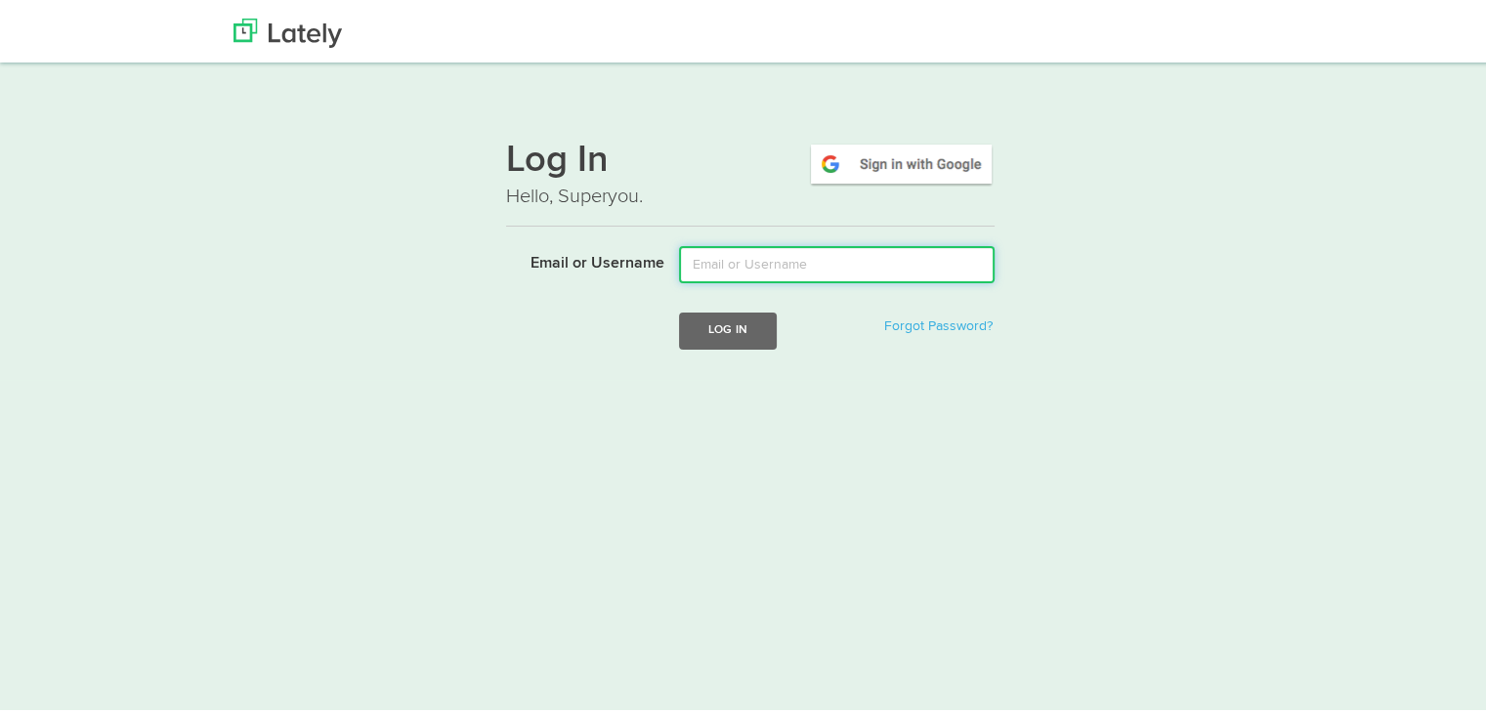
click at [762, 266] on input "Email or Username" at bounding box center [837, 260] width 316 height 37
type input "gonzalo"
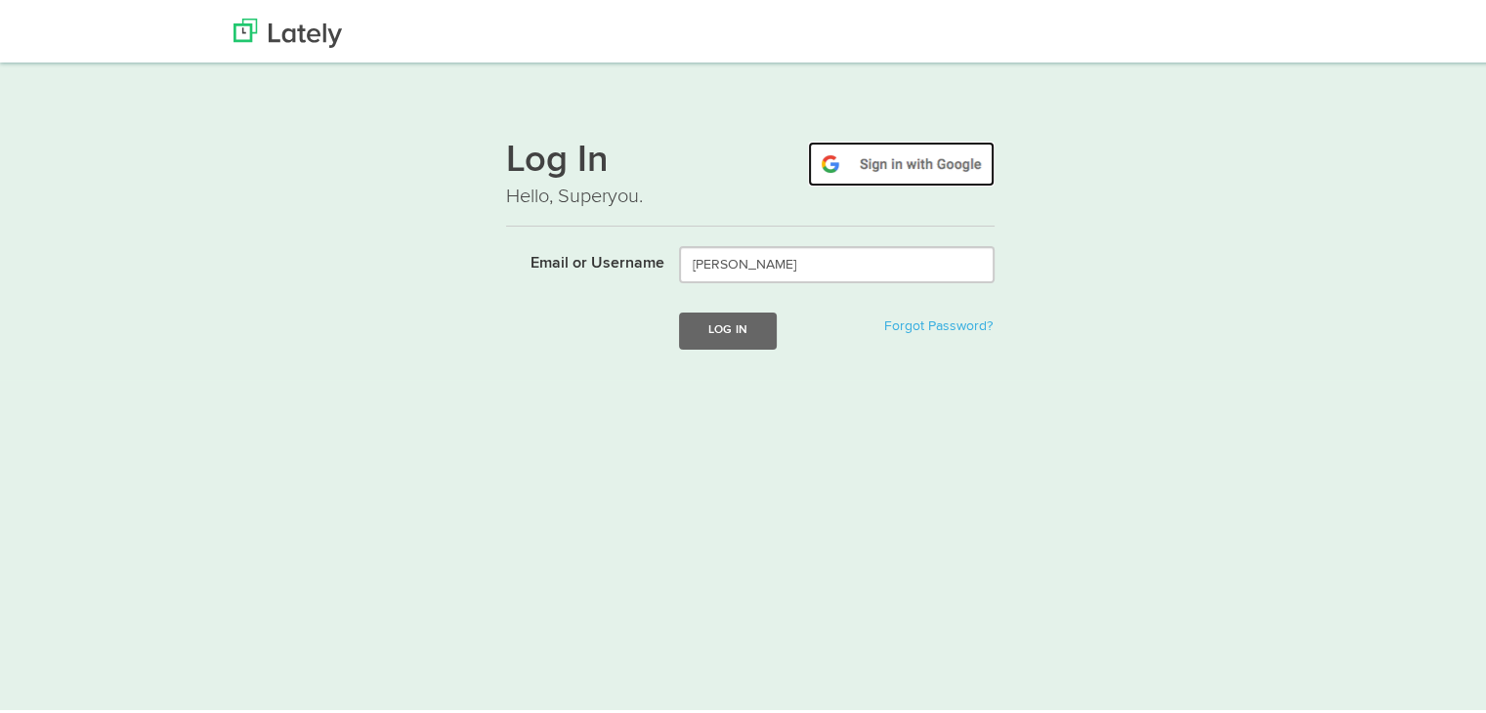
click at [840, 153] on img at bounding box center [901, 160] width 187 height 45
click at [931, 166] on img at bounding box center [901, 160] width 187 height 45
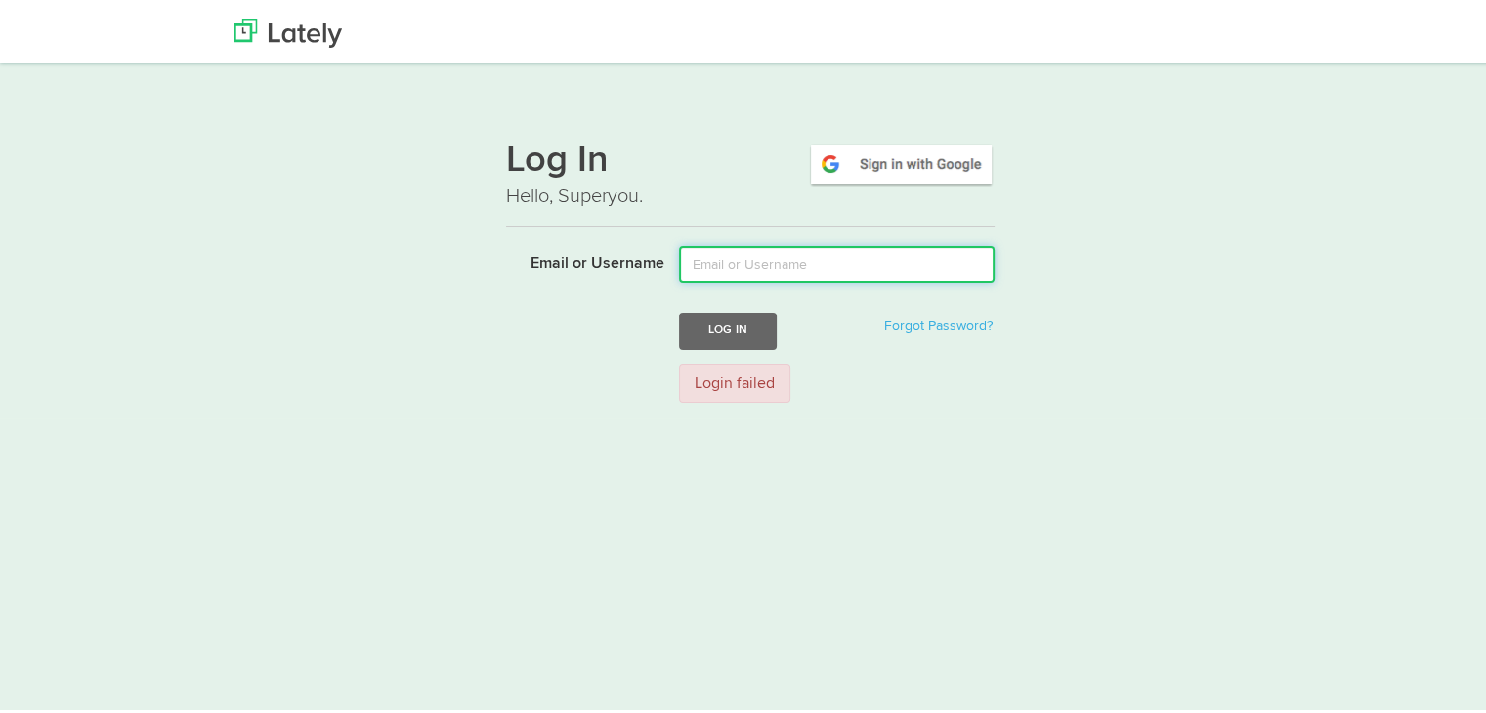
click at [810, 259] on input "Email or Username" at bounding box center [837, 260] width 316 height 37
type input "gonzalorr.proyectos@gmail.com"
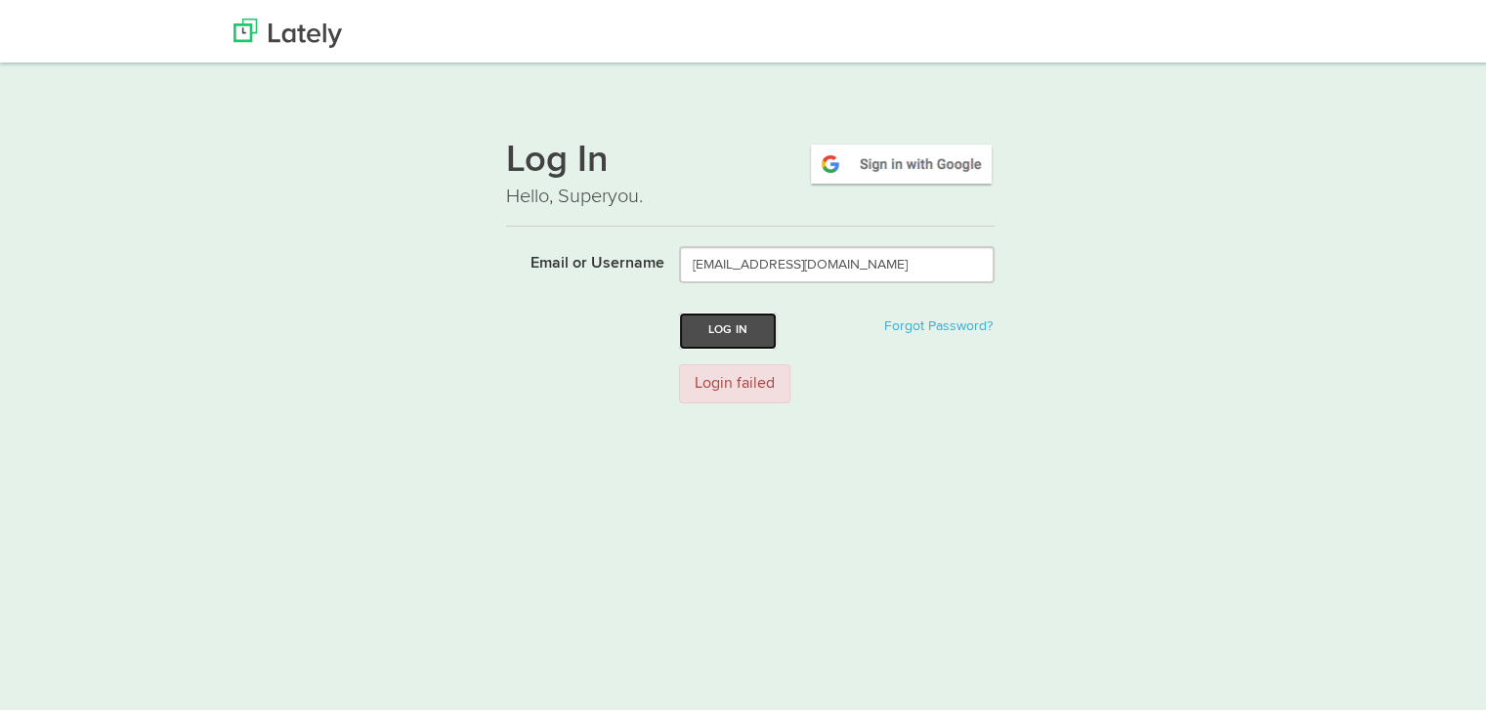
click at [723, 336] on button "Log In" at bounding box center [728, 327] width 98 height 36
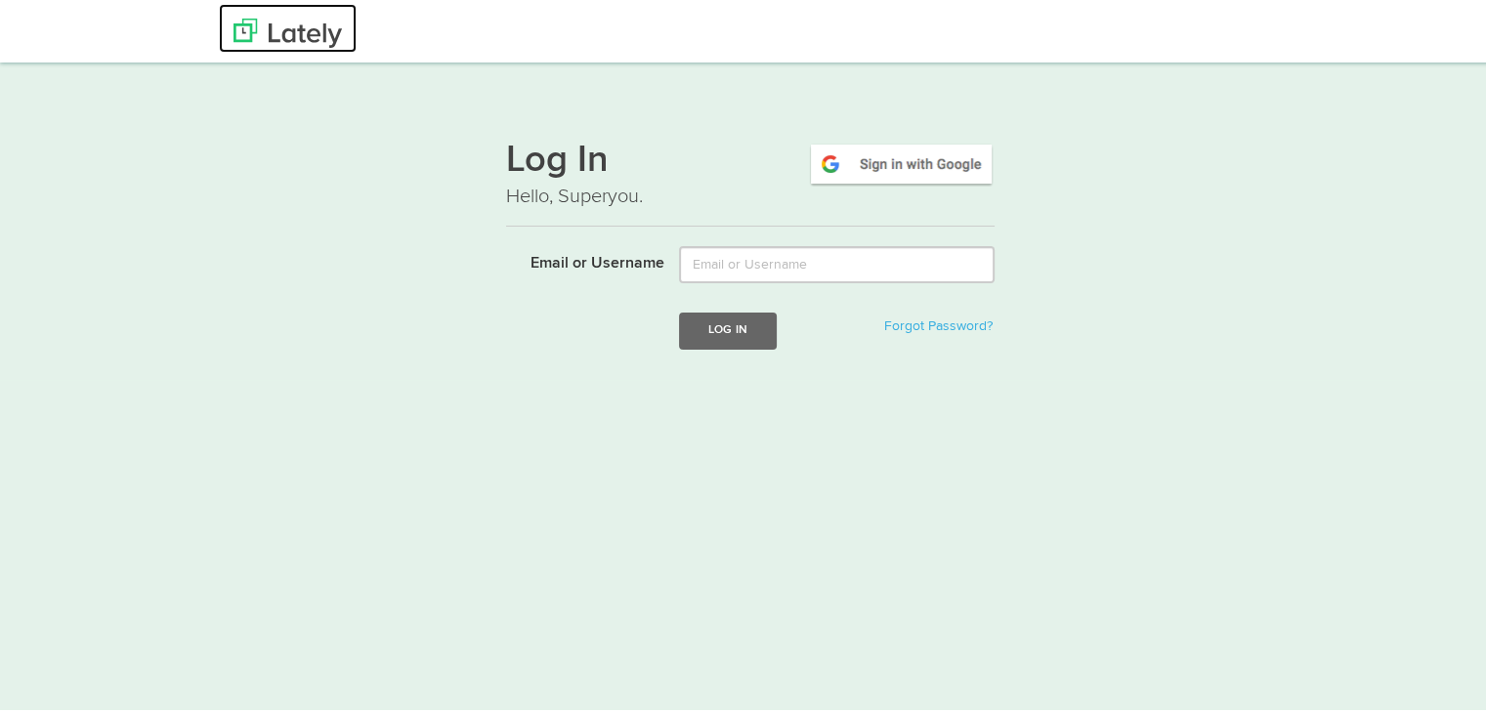
click at [266, 30] on img at bounding box center [287, 29] width 108 height 29
